Goal: Find specific page/section: Find specific page/section

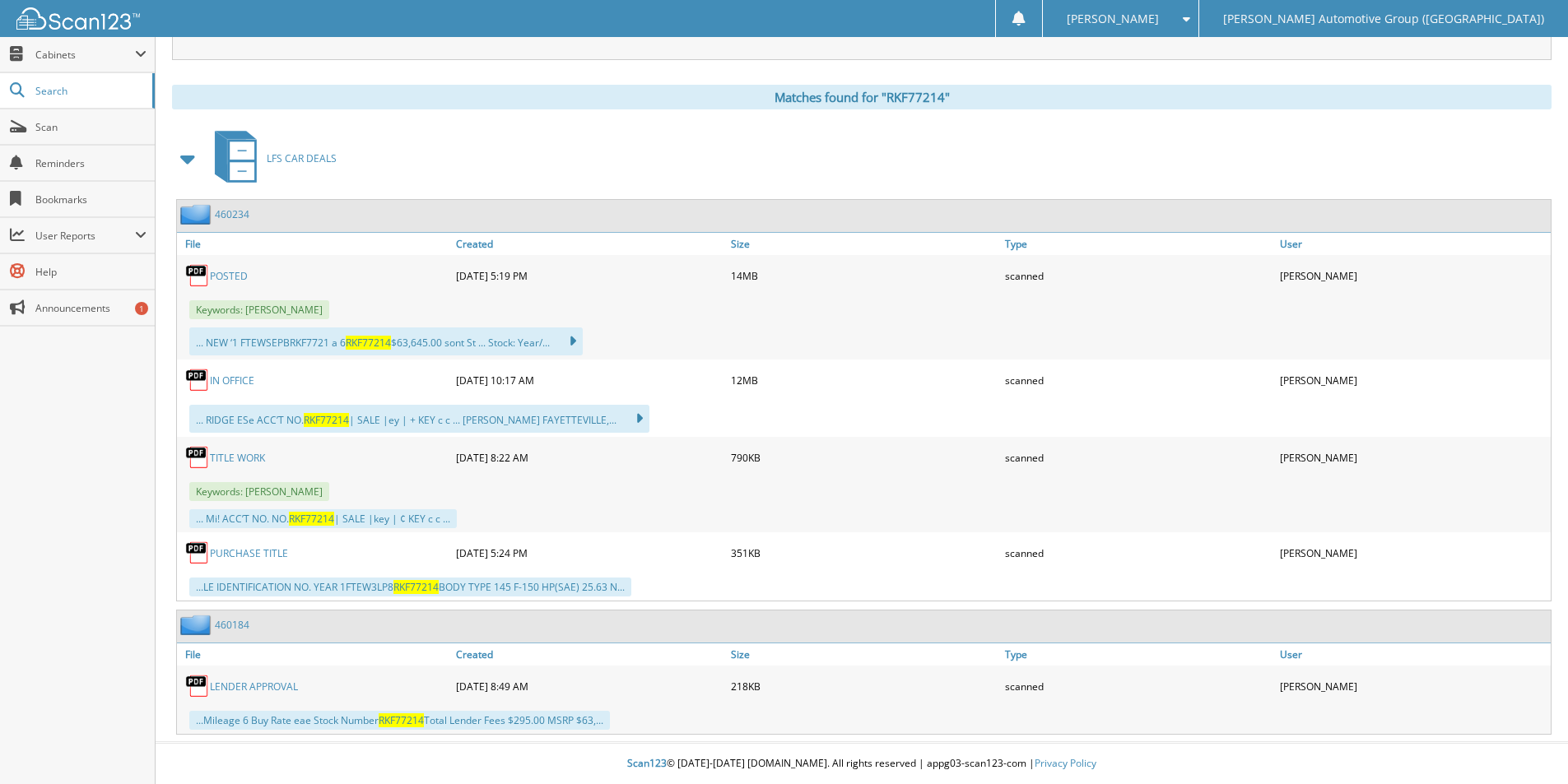
drag, startPoint x: 75, startPoint y: 87, endPoint x: 447, endPoint y: 210, distance: 391.8
click at [75, 90] on span "Search" at bounding box center [90, 91] width 109 height 14
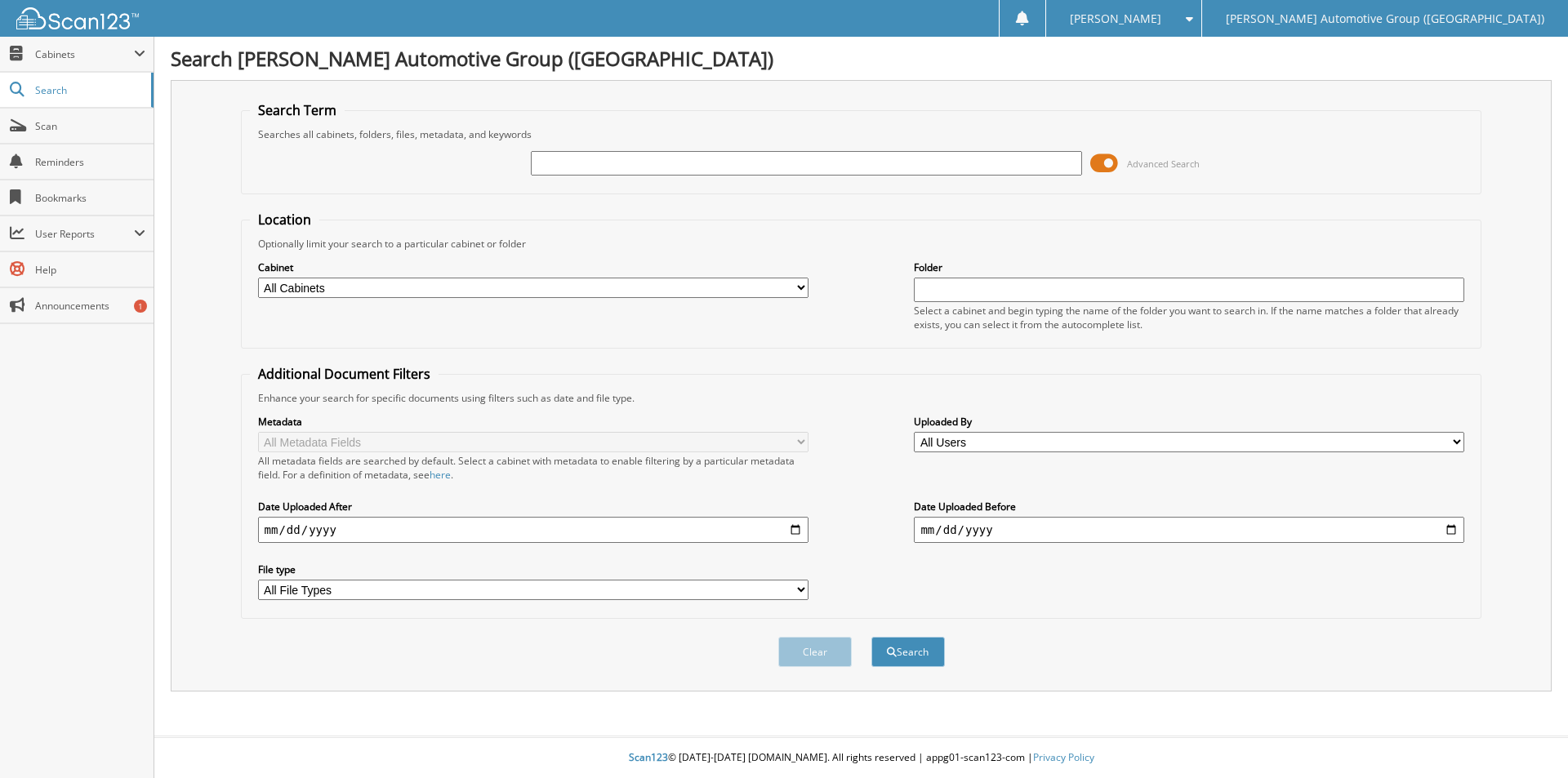
click at [581, 164] on input "text" at bounding box center [806, 163] width 551 height 24
type input "351607"
click at [871, 637] on button "Search" at bounding box center [908, 652] width 73 height 31
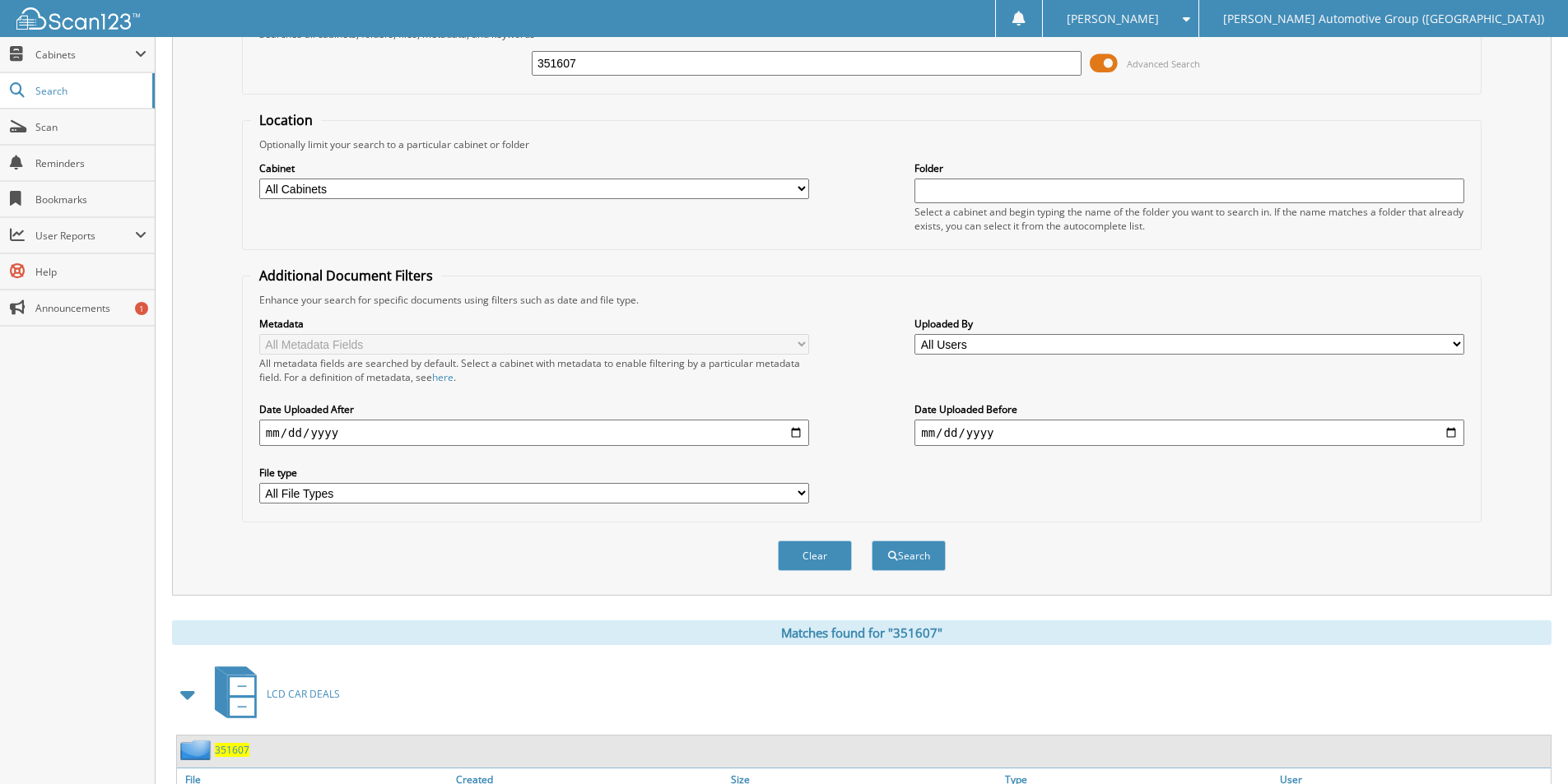
scroll to position [263, 0]
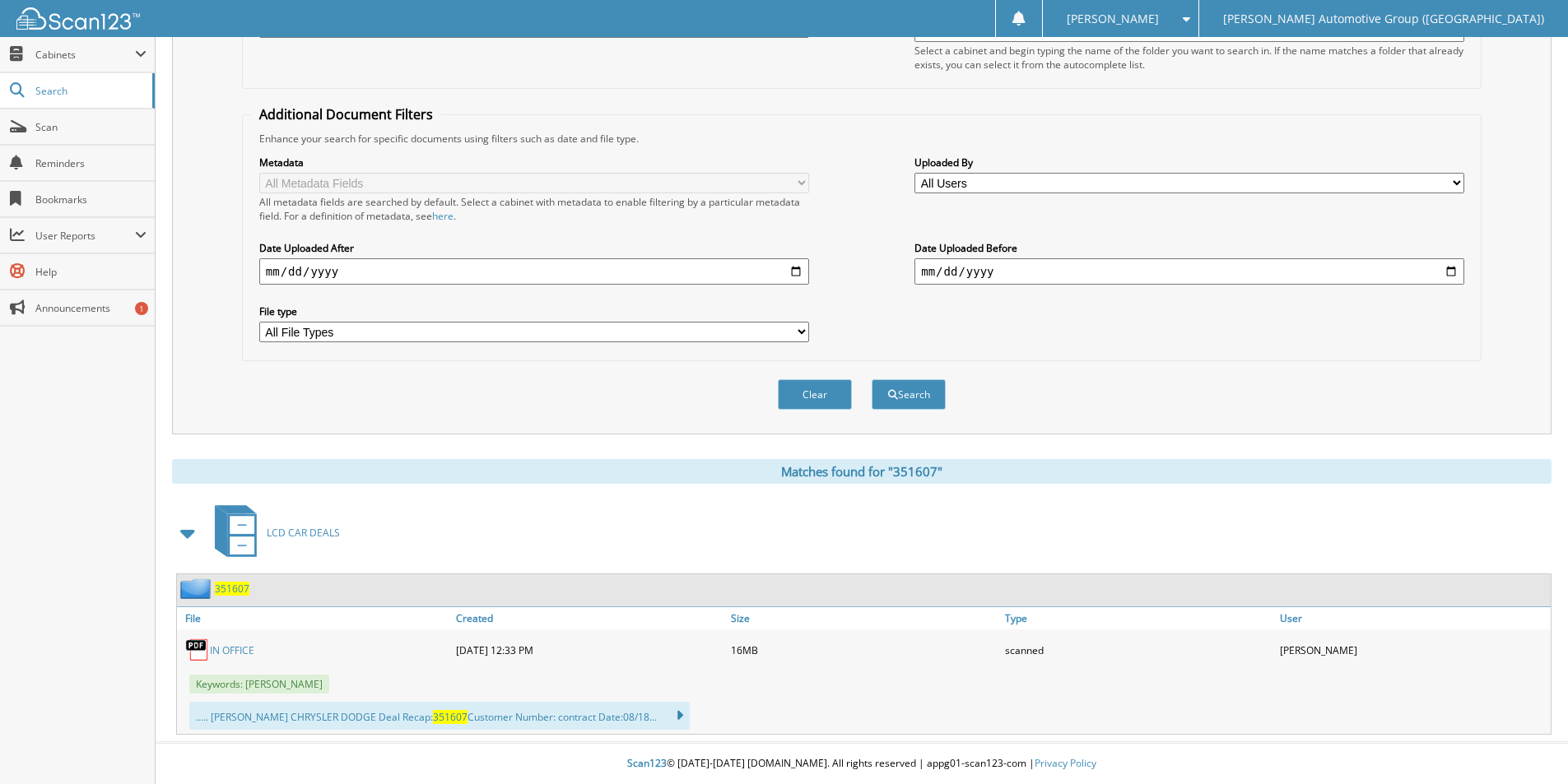
drag, startPoint x: 224, startPoint y: 591, endPoint x: 490, endPoint y: 562, distance: 267.6
click at [223, 590] on span "351607" at bounding box center [232, 588] width 35 height 14
